Goal: Task Accomplishment & Management: Manage account settings

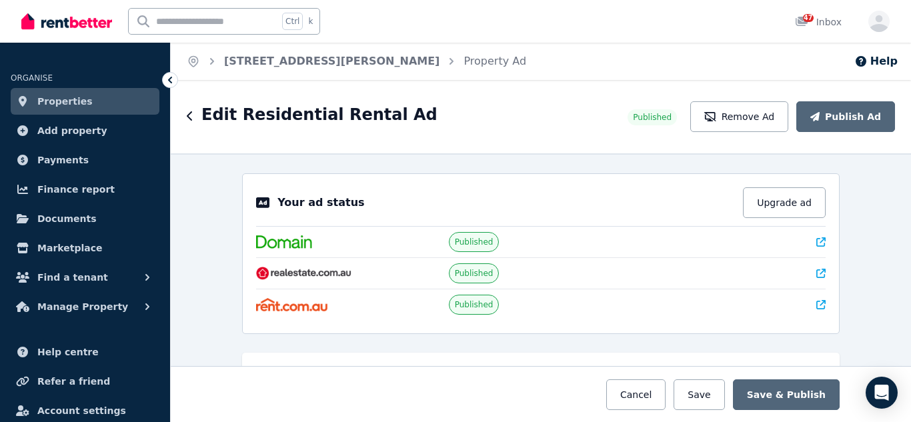
select select "***"
select select "**********"
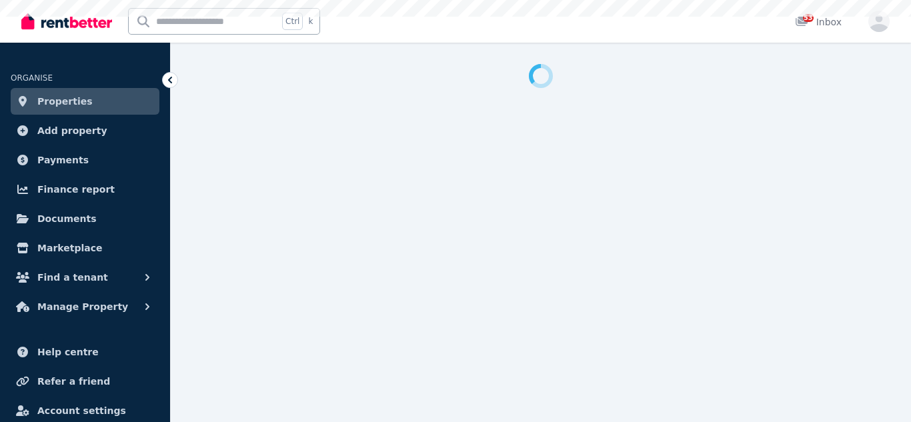
select select "***"
select select "**********"
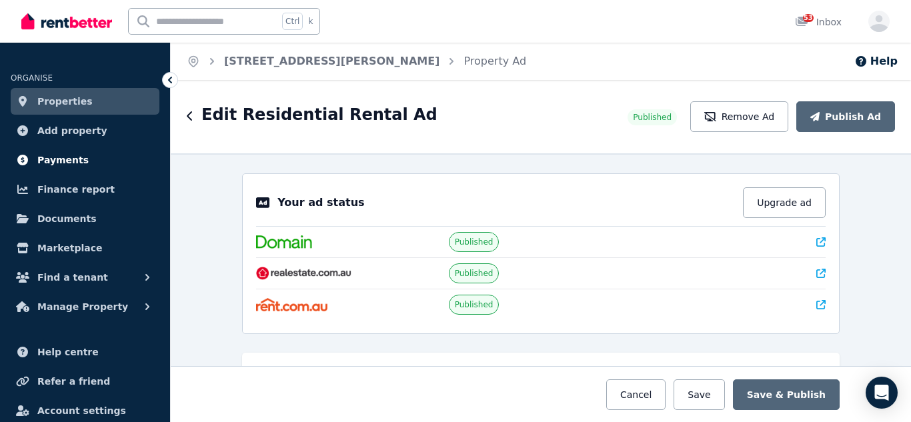
click at [63, 157] on span "Payments" at bounding box center [62, 160] width 51 height 16
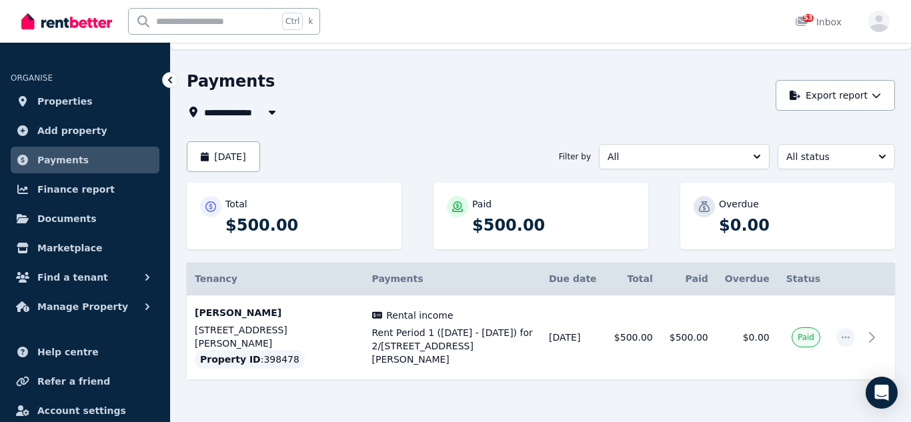
scroll to position [39, 0]
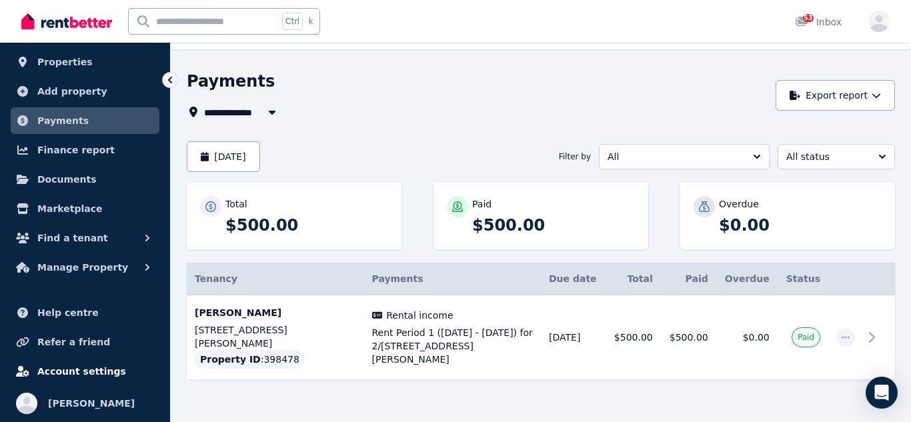
click at [81, 368] on span "Account settings" at bounding box center [81, 372] width 89 height 16
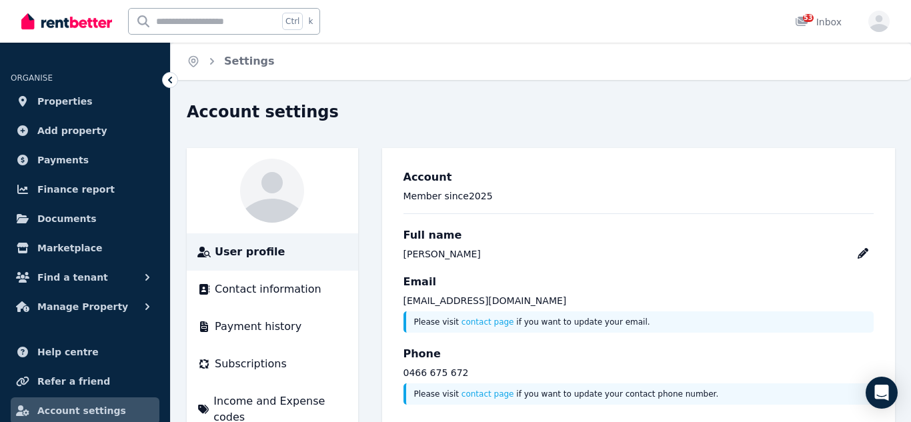
scroll to position [60, 0]
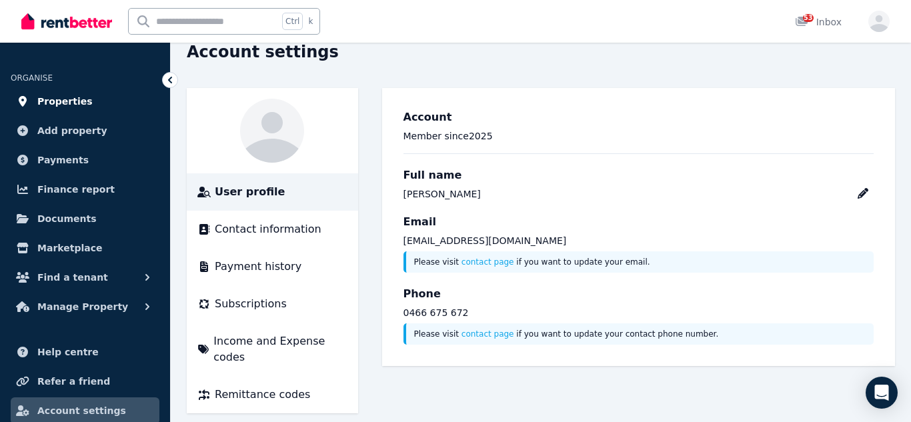
click at [75, 101] on span "Properties" at bounding box center [64, 101] width 55 height 16
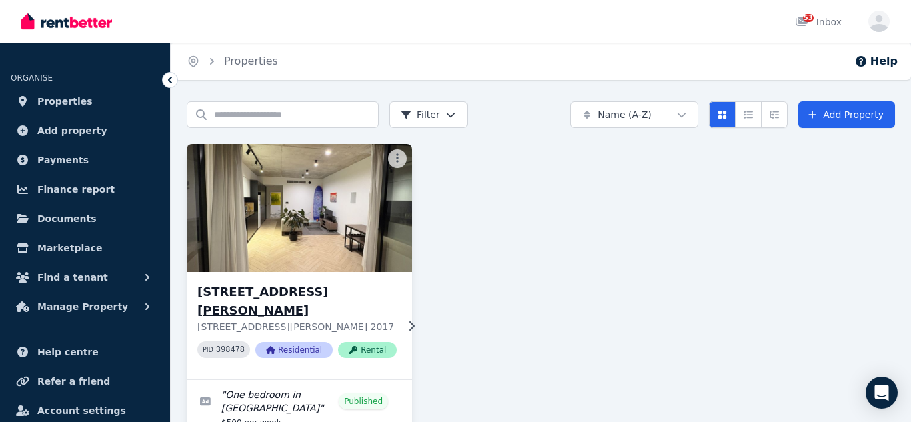
click at [315, 276] on div "[STREET_ADDRESS][PERSON_NAME][PERSON_NAME] PID 398478 Residential Rental" at bounding box center [299, 325] width 225 height 107
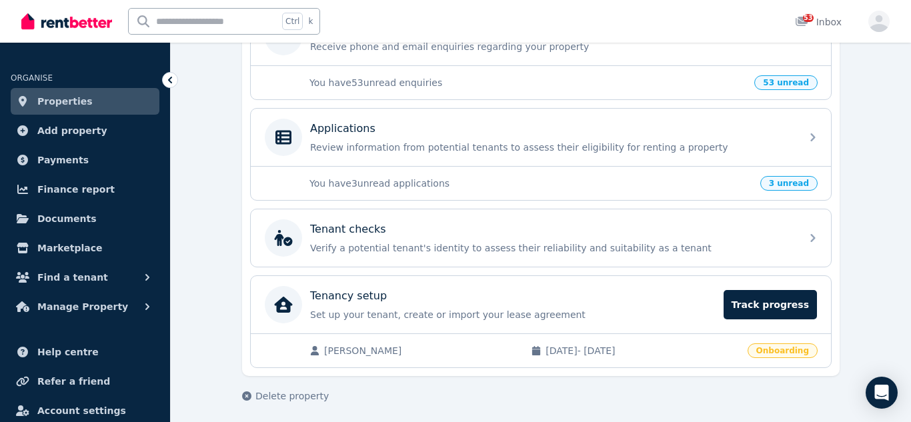
scroll to position [475, 0]
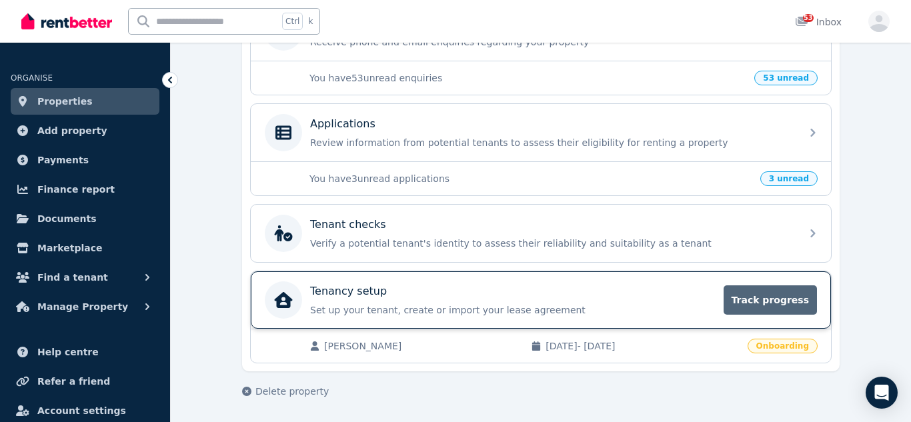
click at [771, 294] on span "Track progress" at bounding box center [770, 300] width 93 height 29
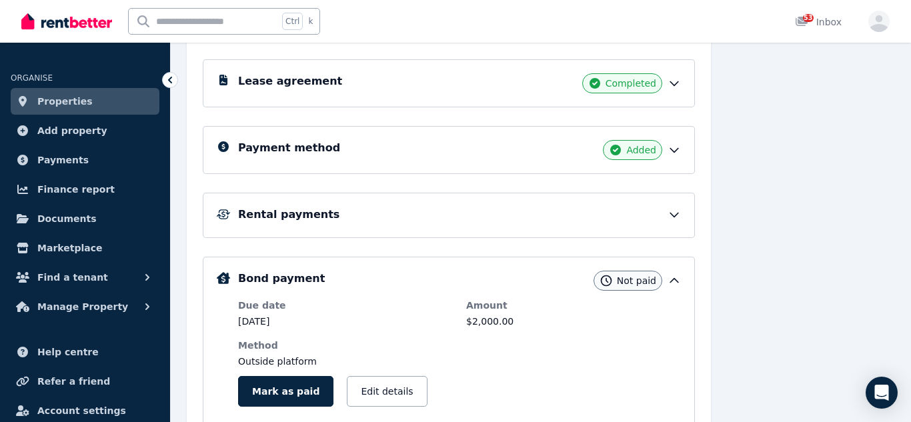
scroll to position [260, 0]
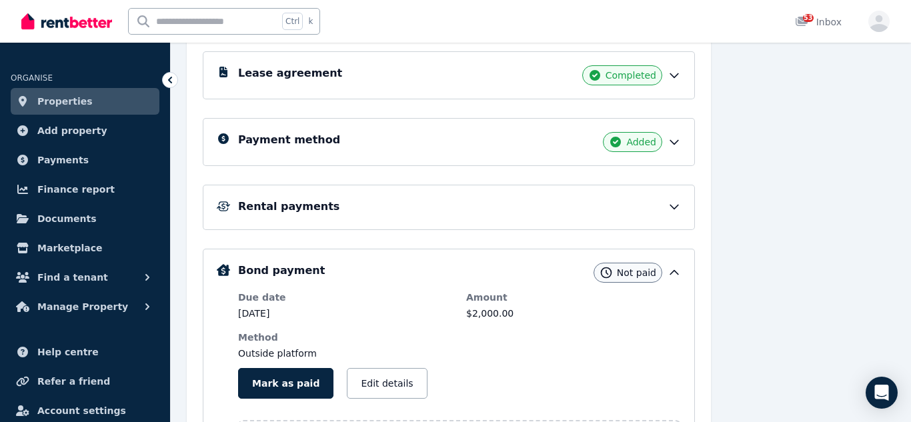
click at [676, 143] on icon at bounding box center [674, 143] width 8 height 4
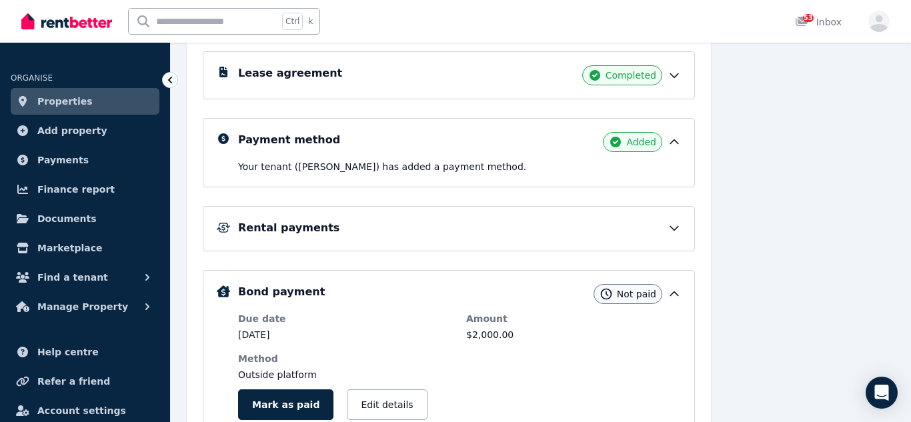
click at [672, 227] on icon at bounding box center [674, 227] width 13 height 13
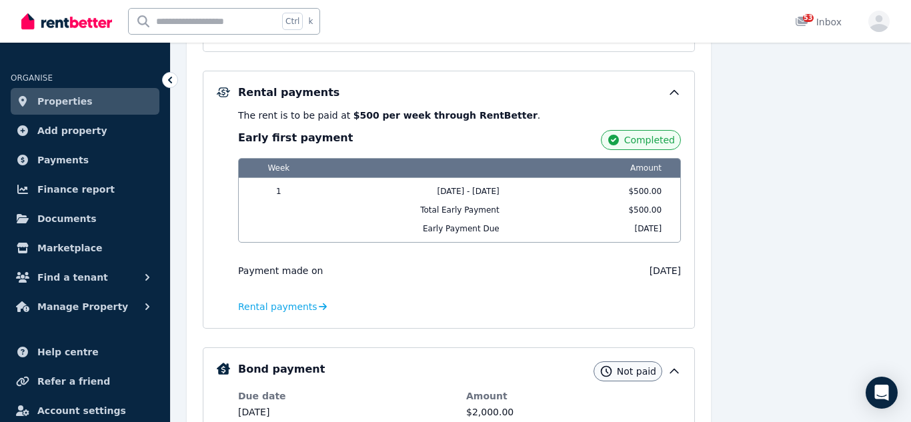
scroll to position [438, 0]
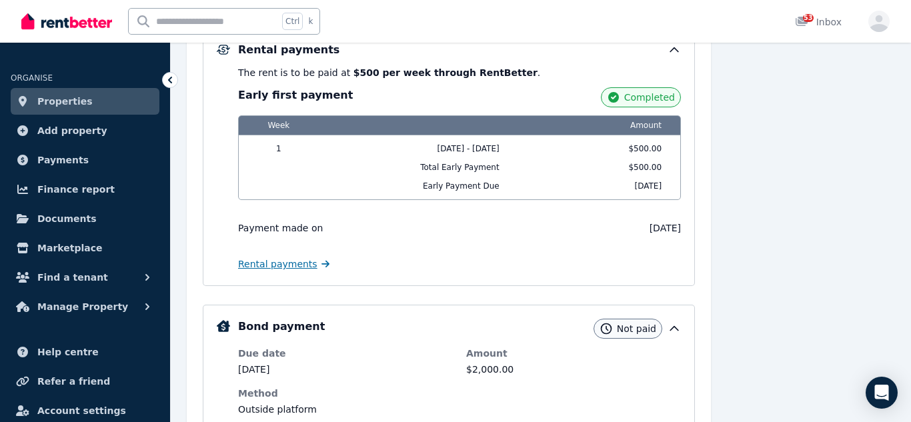
click at [278, 264] on span "Rental payments" at bounding box center [277, 264] width 79 height 13
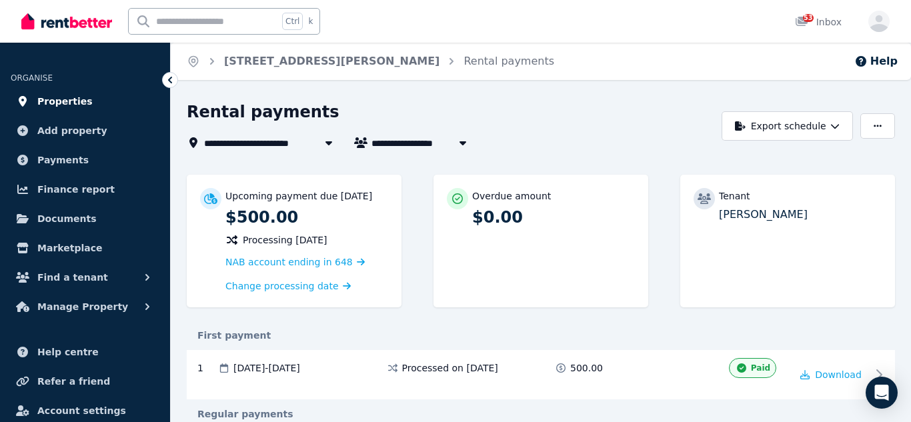
click at [57, 107] on span "Properties" at bounding box center [64, 101] width 55 height 16
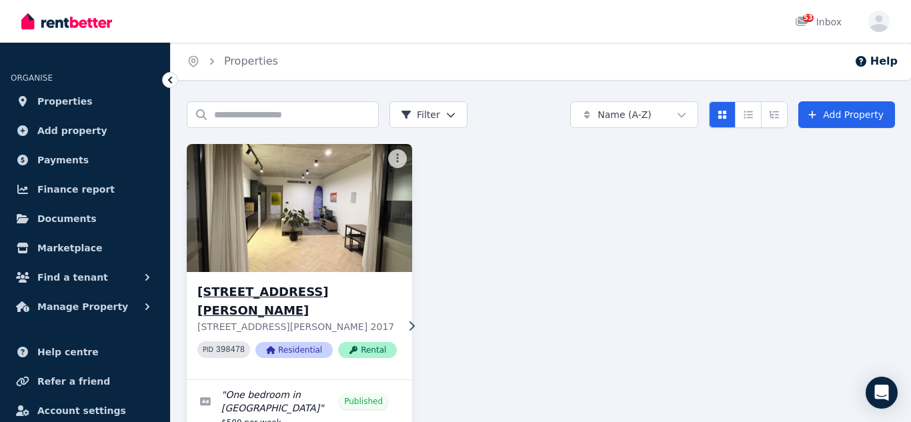
click at [392, 297] on div "2/291 George St, Waterloo 2/291 George St, Waterloo NSW 2017 PID 398478 Residen…" at bounding box center [299, 325] width 225 height 107
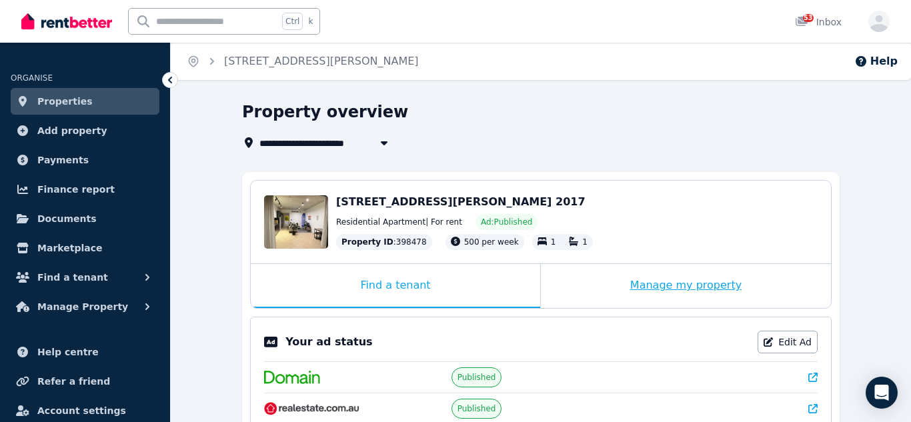
click at [652, 288] on div "Manage my property" at bounding box center [686, 286] width 290 height 44
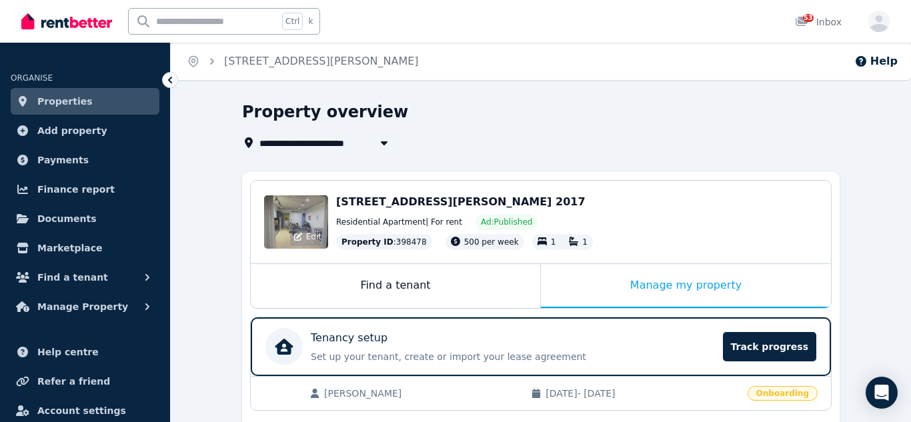
click at [307, 233] on span "Edit" at bounding box center [313, 236] width 15 height 11
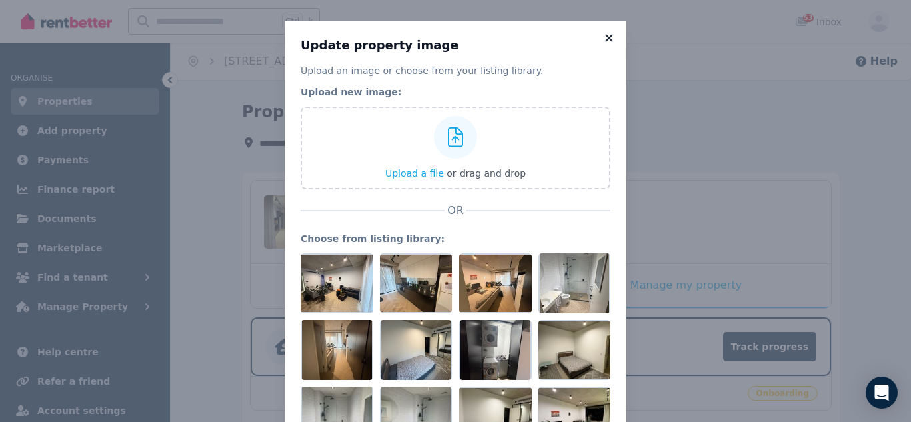
click at [609, 39] on icon at bounding box center [608, 37] width 7 height 7
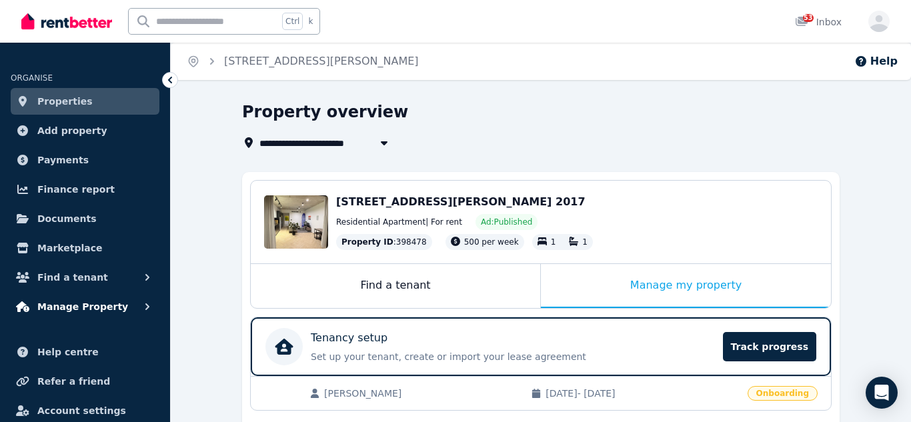
click at [85, 307] on span "Manage Property" at bounding box center [82, 307] width 91 height 16
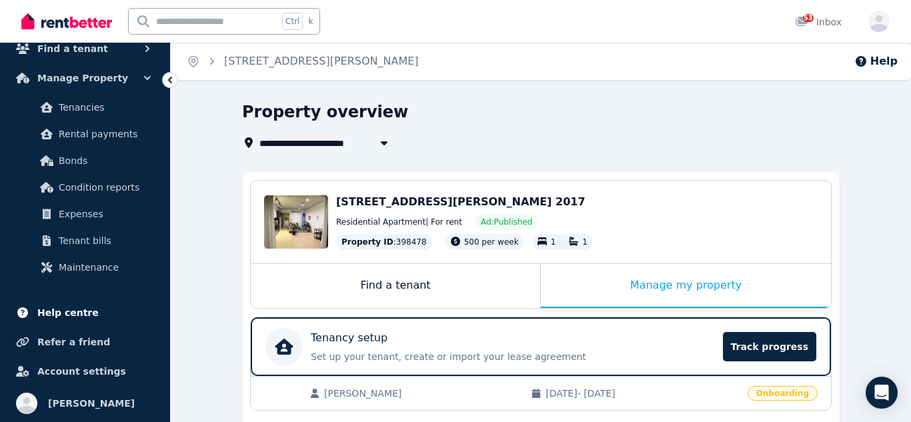
scroll to position [29, 0]
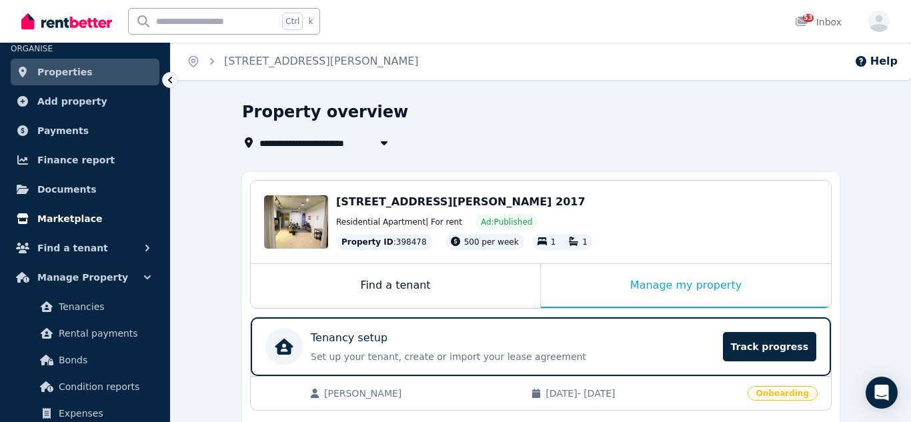
click at [83, 221] on span "Marketplace" at bounding box center [69, 219] width 65 height 16
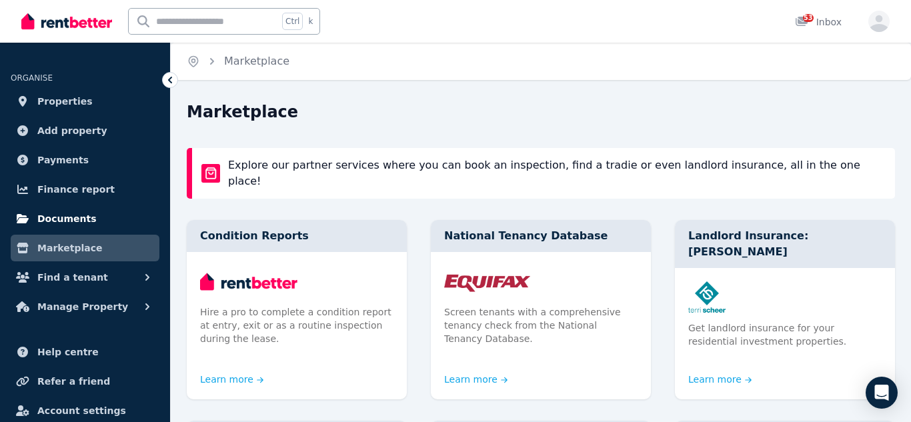
click at [74, 219] on span "Documents" at bounding box center [66, 219] width 59 height 16
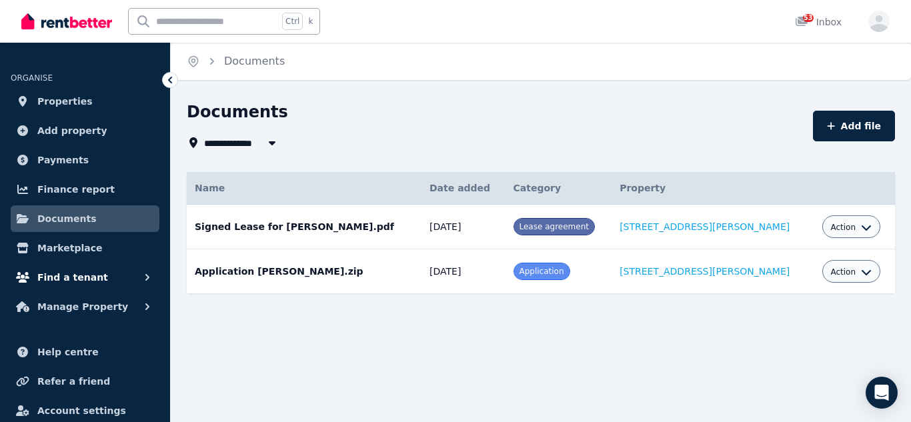
click at [91, 280] on span "Find a tenant" at bounding box center [72, 278] width 71 height 16
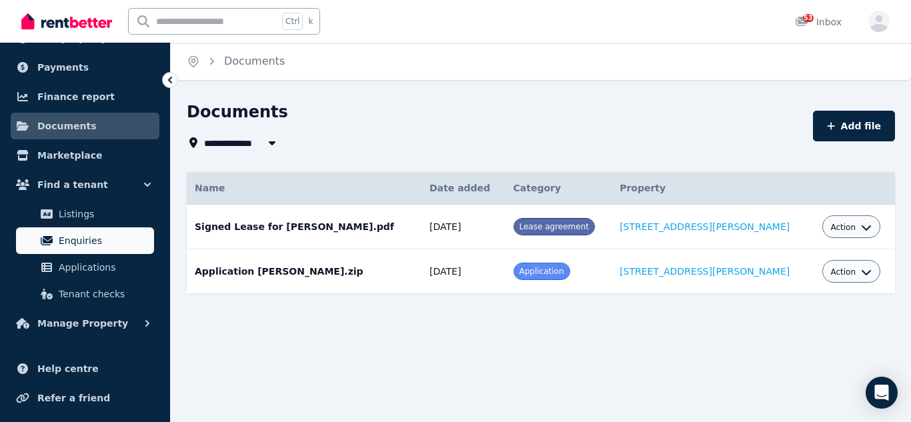
scroll to position [96, 0]
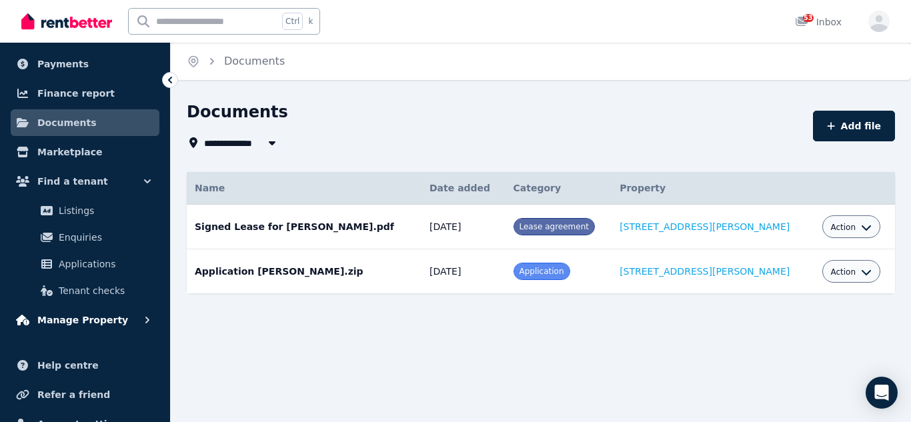
click at [106, 322] on span "Manage Property" at bounding box center [82, 320] width 91 height 16
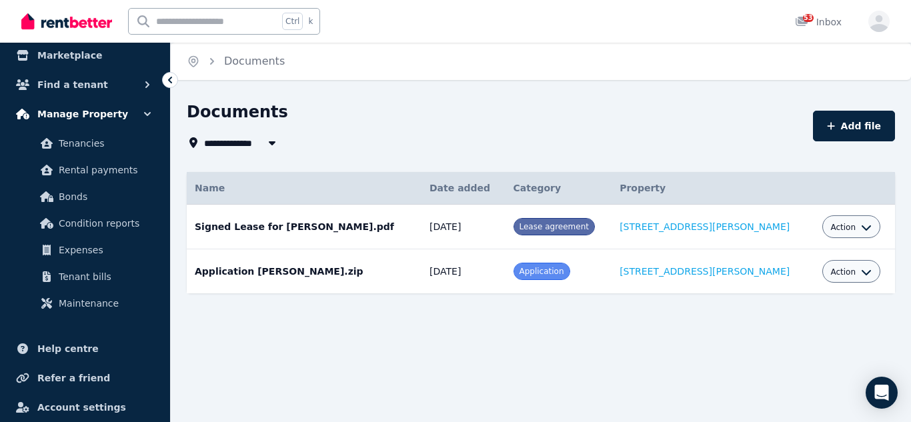
scroll to position [198, 0]
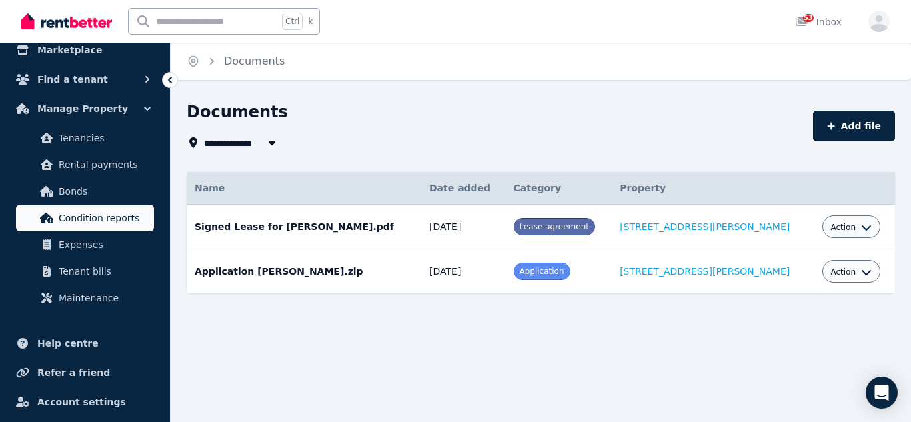
click at [109, 219] on span "Condition reports" at bounding box center [104, 218] width 90 height 16
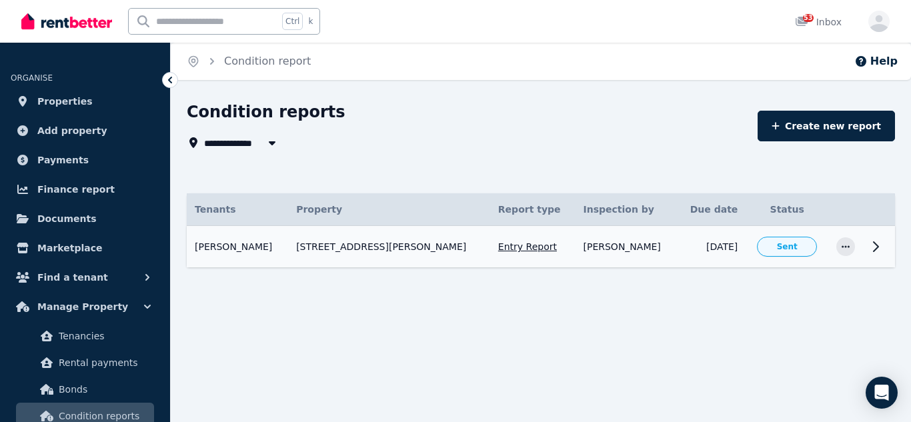
click at [782, 245] on span "Sent" at bounding box center [787, 246] width 21 height 11
click at [846, 248] on icon "button" at bounding box center [846, 246] width 11 height 9
click at [877, 247] on icon at bounding box center [876, 247] width 16 height 16
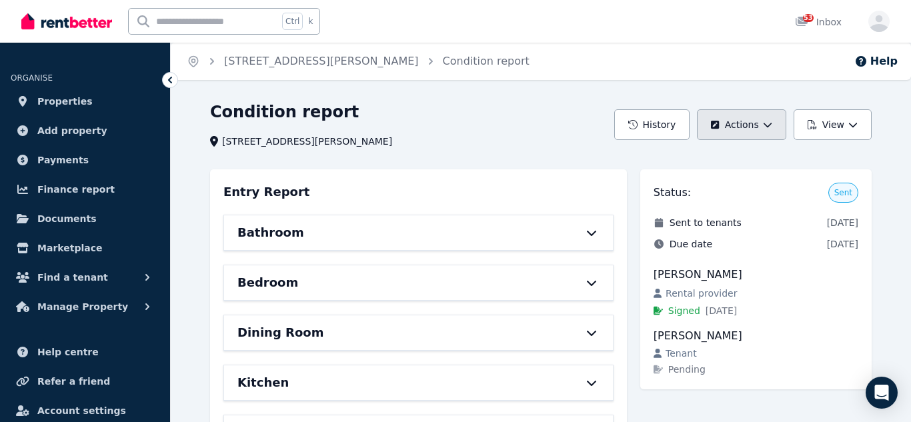
click at [767, 127] on icon "button" at bounding box center [767, 124] width 9 height 9
click at [304, 59] on link "[STREET_ADDRESS][PERSON_NAME]" at bounding box center [321, 61] width 195 height 13
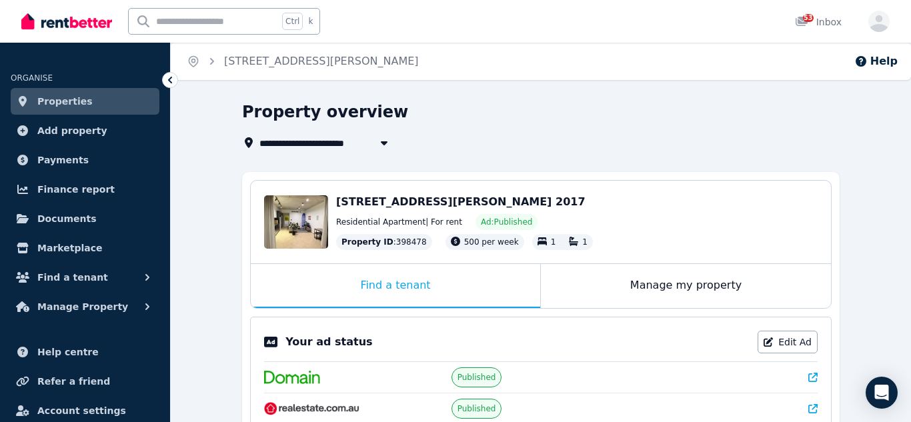
click at [385, 145] on icon "button" at bounding box center [384, 142] width 13 height 11
type input "**********"
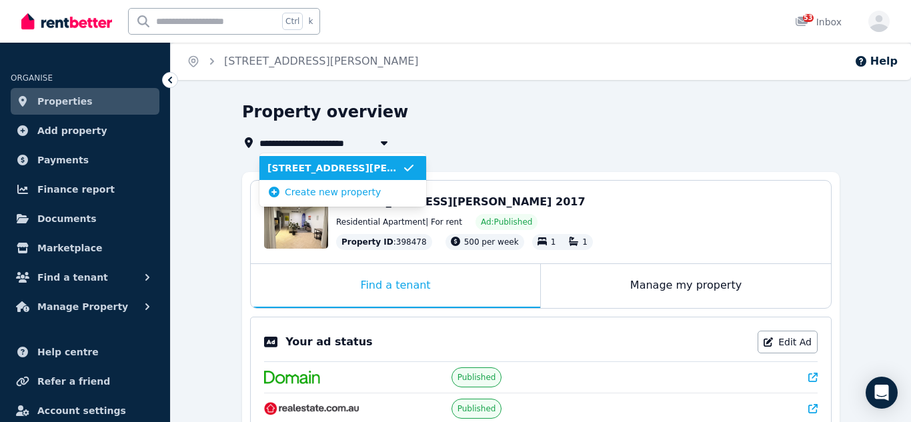
click at [385, 145] on icon "button" at bounding box center [384, 142] width 13 height 11
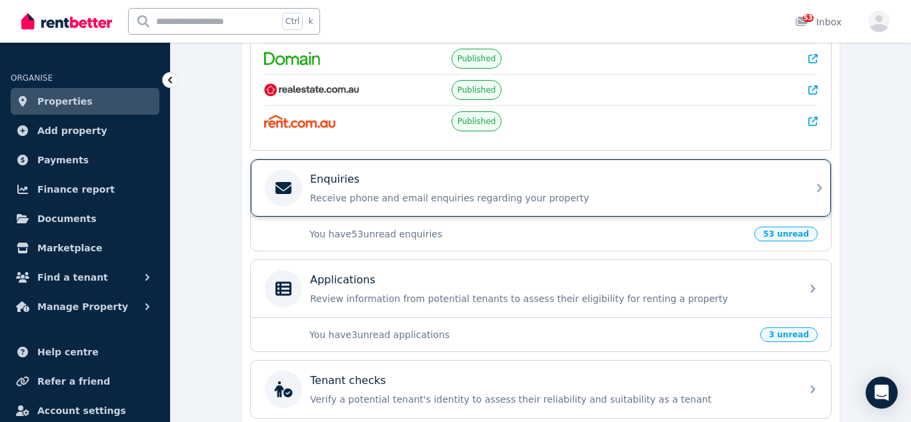
scroll to position [139, 0]
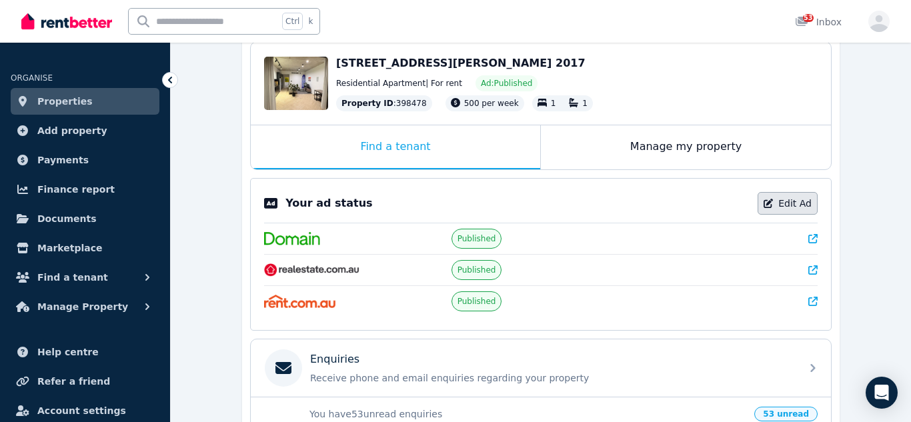
click at [787, 202] on link "Edit Ad" at bounding box center [788, 203] width 60 height 23
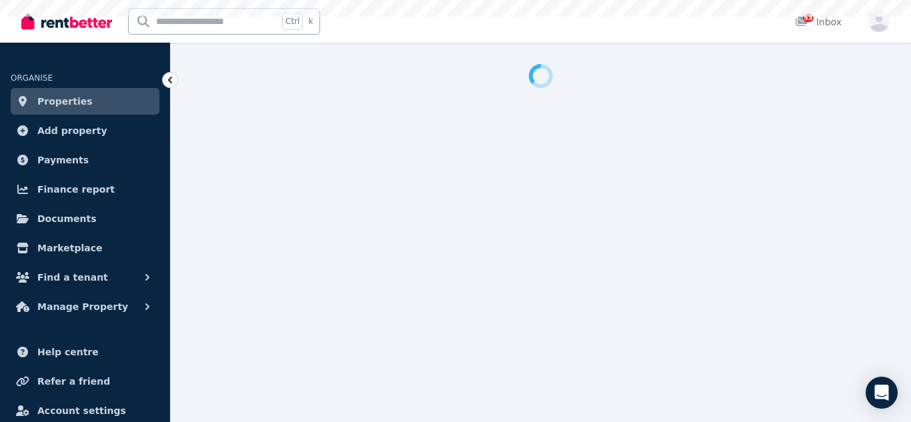
select select "***"
select select "**********"
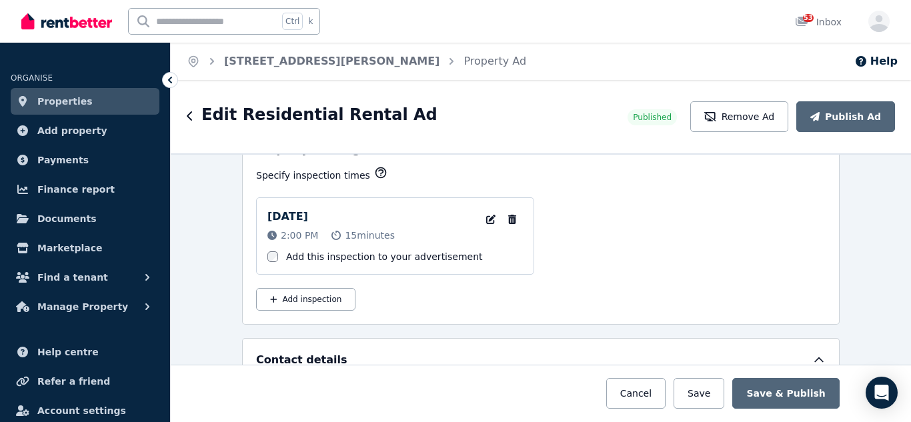
scroll to position [2172, 0]
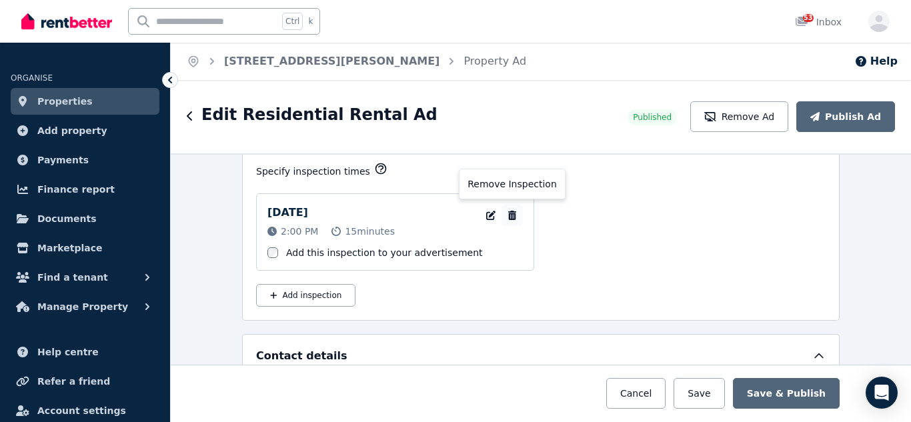
click at [514, 215] on icon "button" at bounding box center [512, 215] width 8 height 9
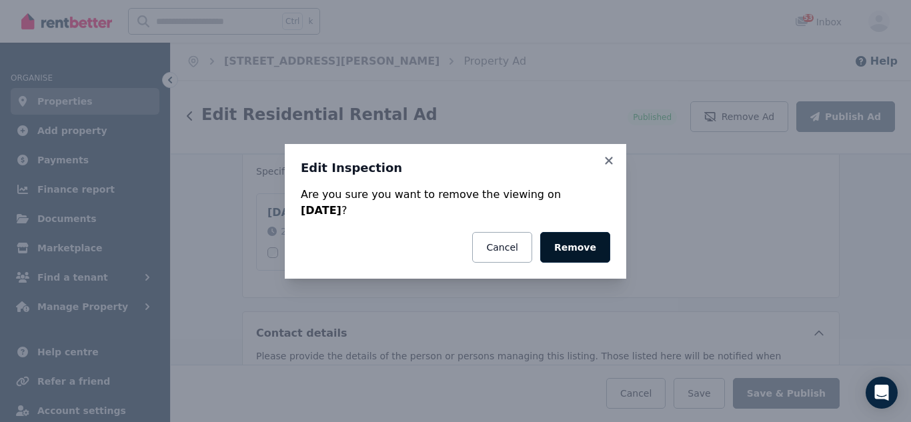
click at [571, 251] on button "Remove" at bounding box center [575, 247] width 70 height 31
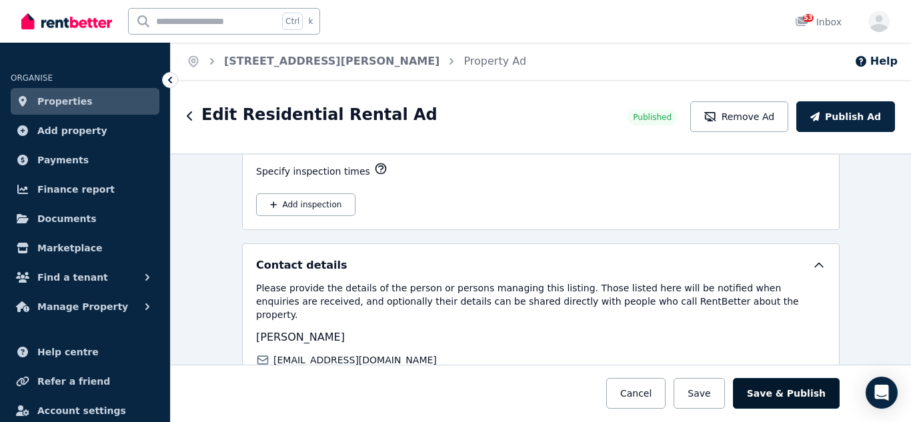
click at [792, 392] on button "Save & Publish" at bounding box center [786, 393] width 107 height 31
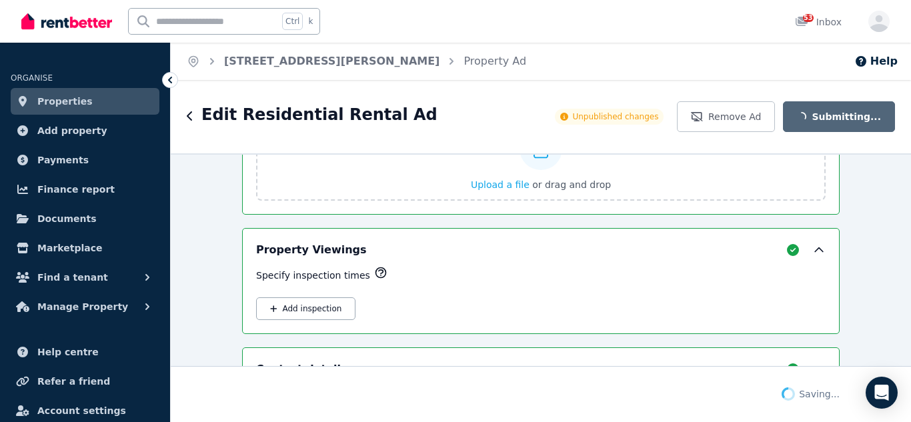
scroll to position [2276, 0]
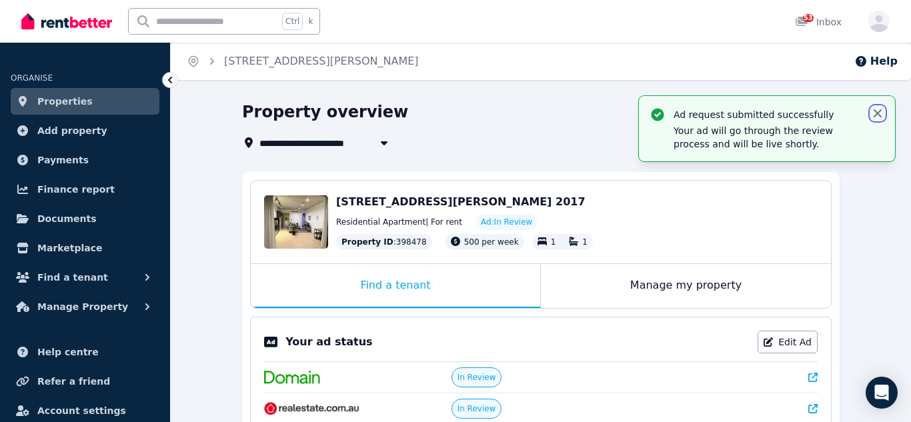
click at [877, 114] on icon "button" at bounding box center [877, 113] width 13 height 13
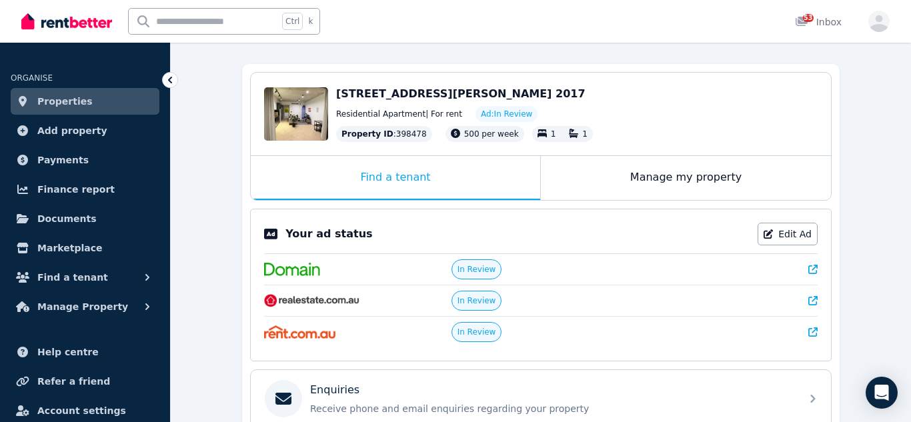
scroll to position [123, 0]
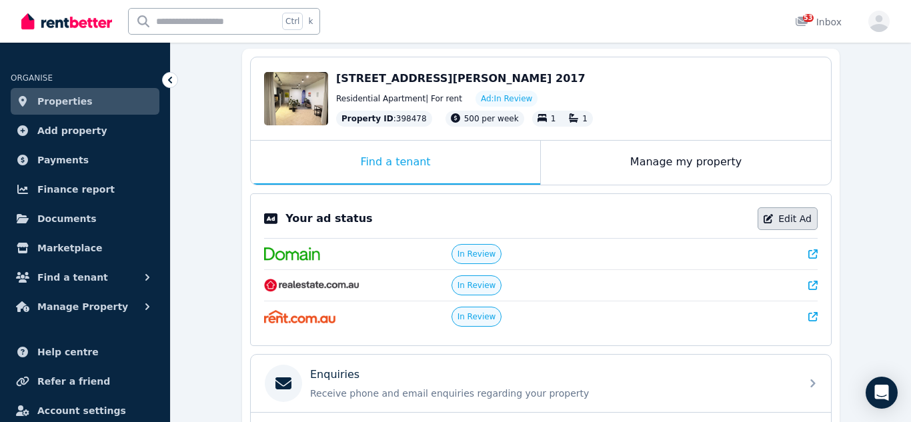
click at [787, 221] on link "Edit Ad" at bounding box center [788, 218] width 60 height 23
select select "***"
select select "**********"
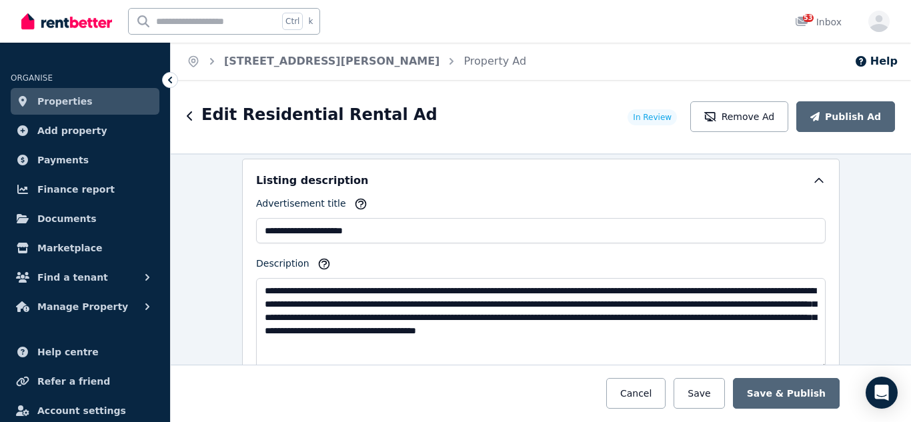
scroll to position [840, 0]
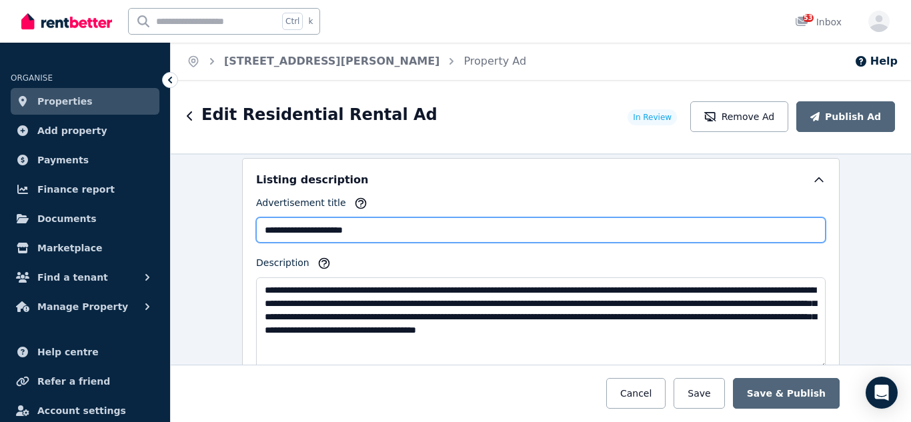
click at [387, 229] on input "**********" at bounding box center [541, 229] width 570 height 25
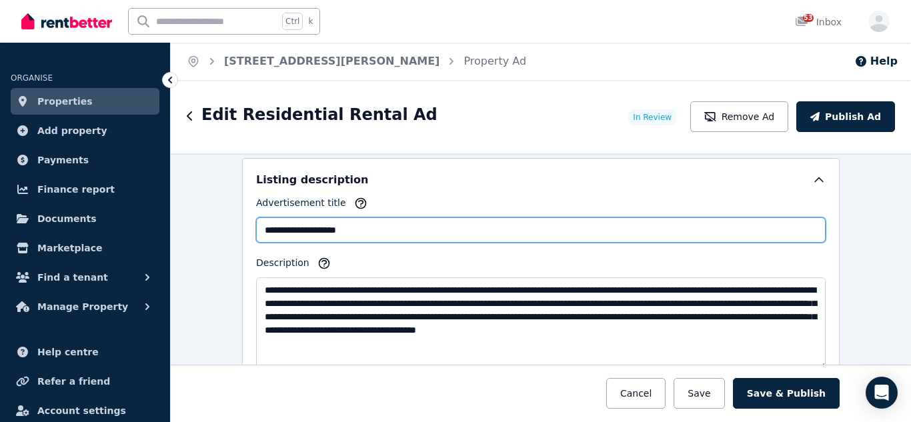
type input "**********"
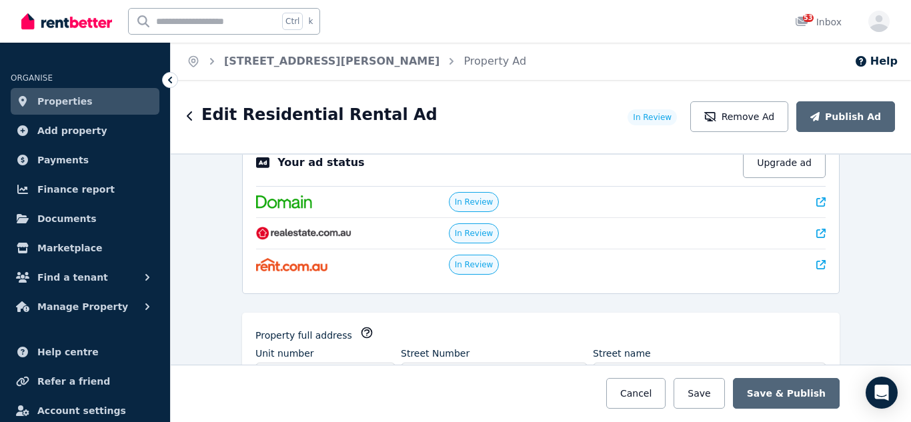
scroll to position [0, 0]
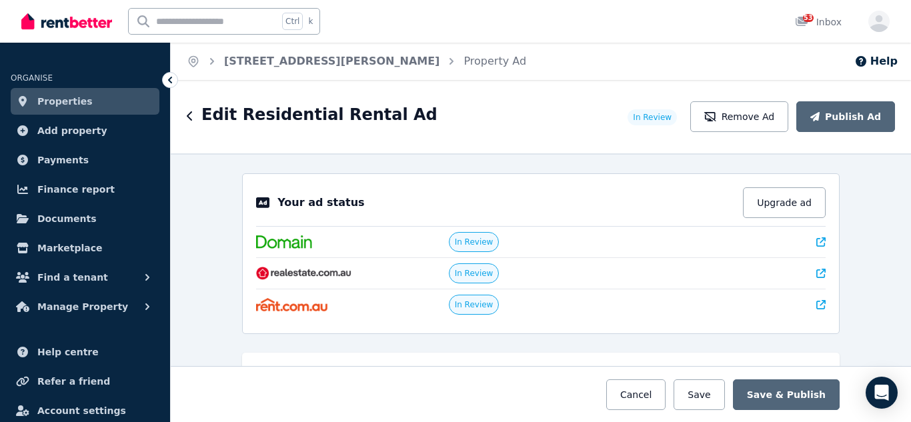
click at [384, 177] on div "Your ad status Upgrade ad In Review In Review In Review" at bounding box center [541, 253] width 598 height 161
click at [819, 241] on icon at bounding box center [821, 241] width 9 height 9
click at [821, 271] on icon at bounding box center [821, 273] width 9 height 9
click at [753, 121] on button "Remove Ad" at bounding box center [739, 116] width 98 height 31
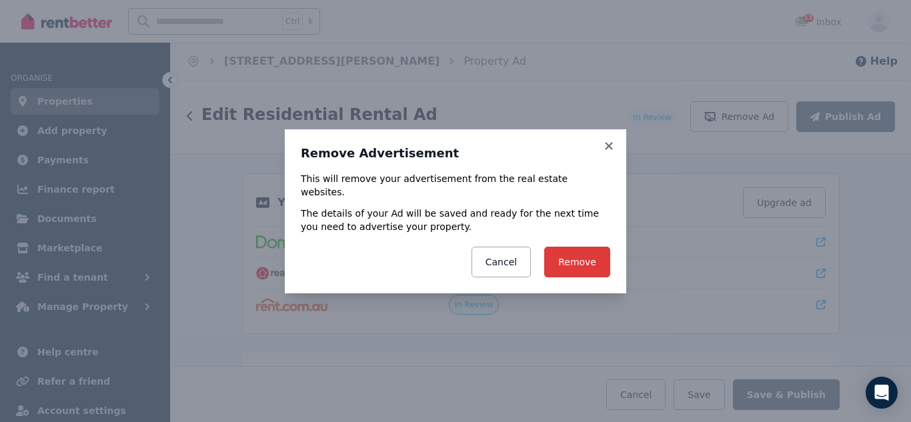
click at [586, 260] on button "Remove" at bounding box center [577, 262] width 66 height 31
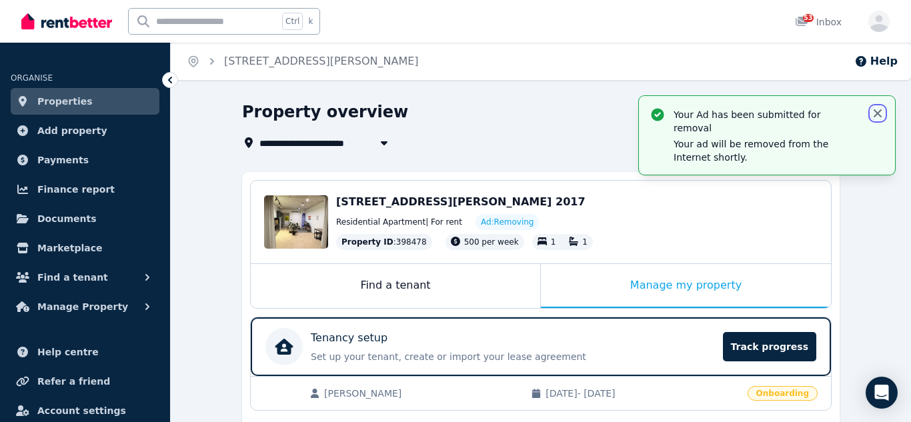
click at [883, 111] on icon "button" at bounding box center [877, 113] width 13 height 13
